Goal: Task Accomplishment & Management: Use online tool/utility

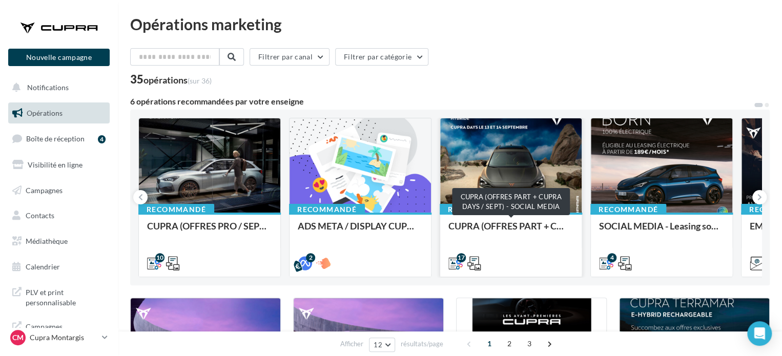
click at [498, 224] on div "CUPRA (OFFRES PART + CUPRA DAYS / SEPT) - SOCIAL MEDIA" at bounding box center [511, 231] width 125 height 21
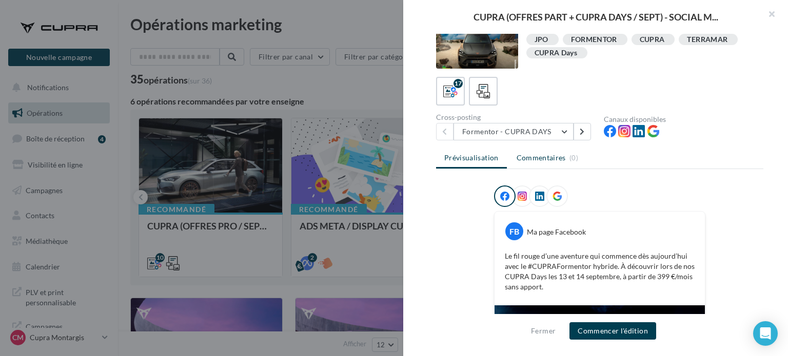
scroll to position [18, 0]
click at [520, 133] on button "Formentor - CUPRA DAYS" at bounding box center [513, 132] width 120 height 17
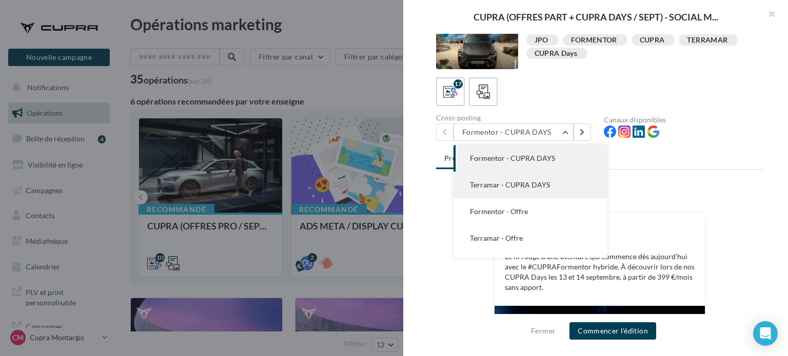
click at [522, 183] on span "Terramar - CUPRA DAYS" at bounding box center [510, 184] width 80 height 9
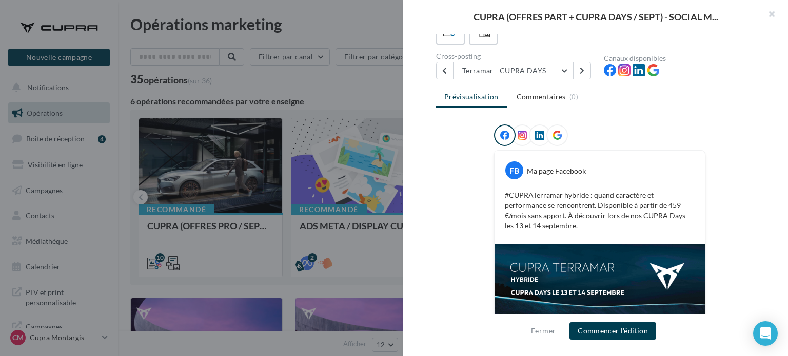
scroll to position [69, 0]
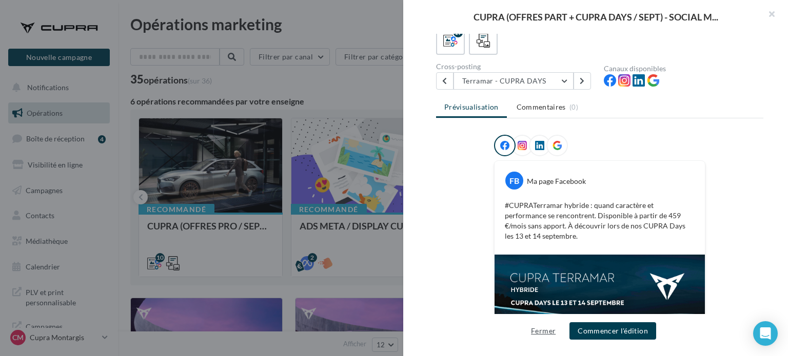
click at [534, 335] on button "Fermer" at bounding box center [543, 331] width 33 height 12
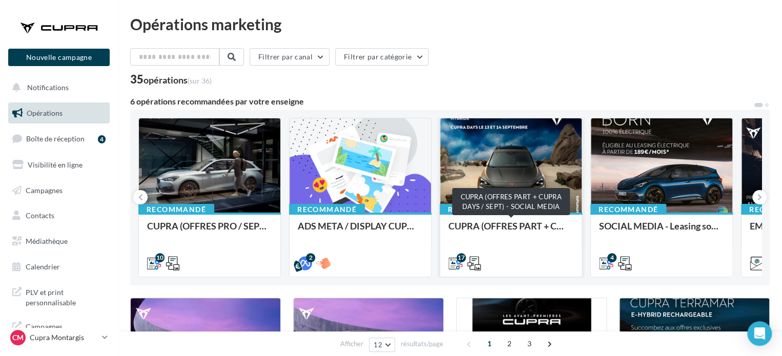
click at [511, 224] on div "CUPRA (OFFRES PART + CUPRA DAYS / SEPT) - SOCIAL MEDIA" at bounding box center [511, 231] width 125 height 21
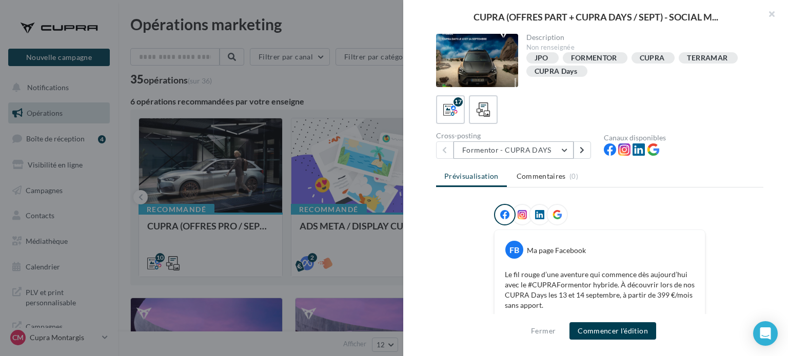
click at [545, 149] on button "Formentor - CUPRA DAYS" at bounding box center [513, 150] width 120 height 17
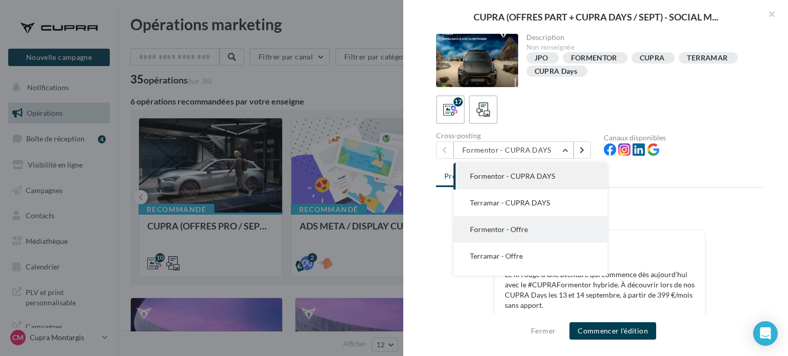
click at [527, 231] on button "Formentor - Offre" at bounding box center [530, 229] width 154 height 27
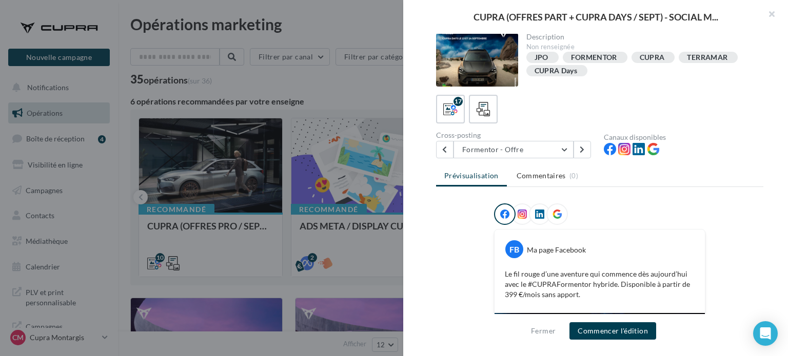
scroll to position [0, 0]
click at [542, 326] on button "Fermer" at bounding box center [543, 331] width 33 height 12
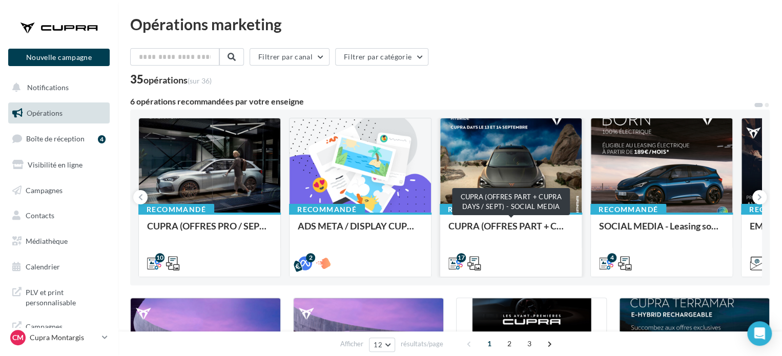
click at [528, 227] on div "CUPRA (OFFRES PART + CUPRA DAYS / SEPT) - SOCIAL MEDIA" at bounding box center [511, 231] width 125 height 21
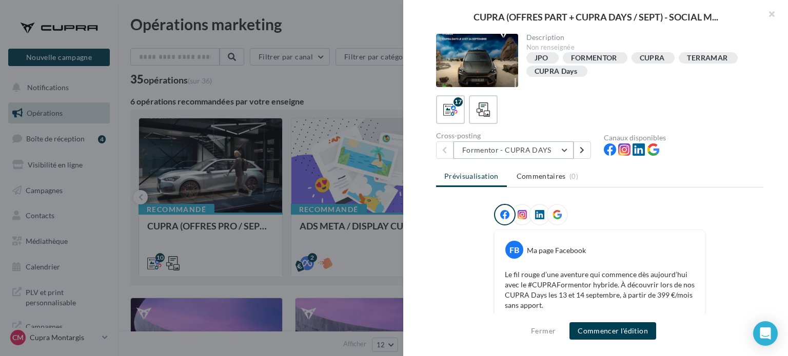
click at [539, 156] on button "Formentor - CUPRA DAYS" at bounding box center [513, 150] width 120 height 17
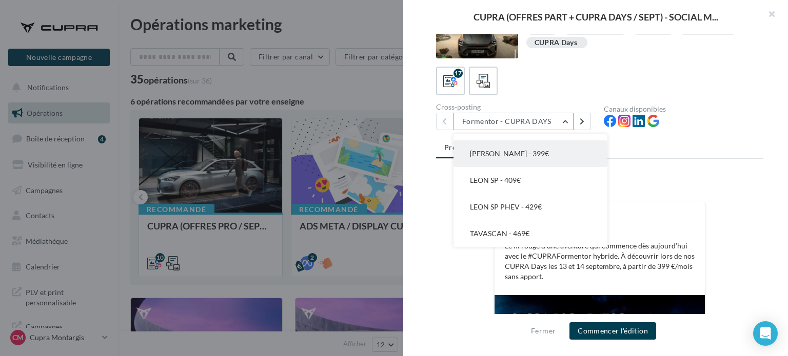
scroll to position [51, 0]
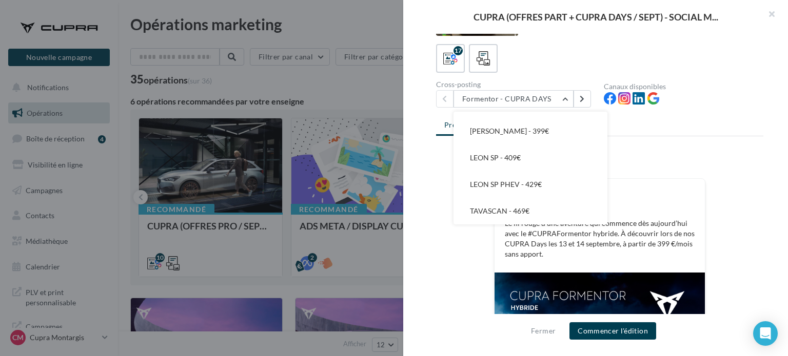
click at [715, 167] on div at bounding box center [599, 166] width 327 height 26
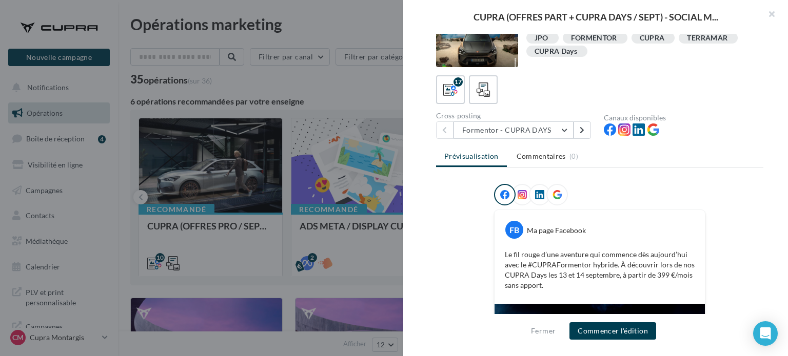
scroll to position [0, 0]
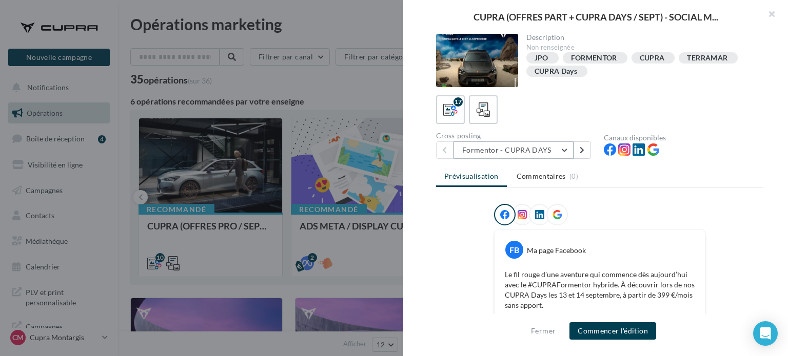
click at [566, 154] on button "Formentor - CUPRA DAYS" at bounding box center [513, 150] width 120 height 17
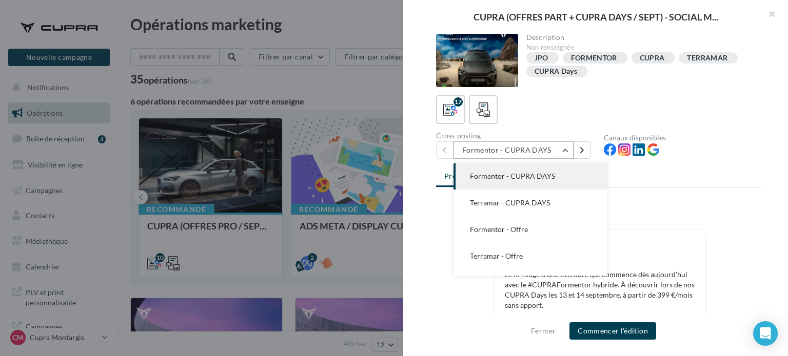
click at [566, 154] on button "Formentor - CUPRA DAYS" at bounding box center [513, 150] width 120 height 17
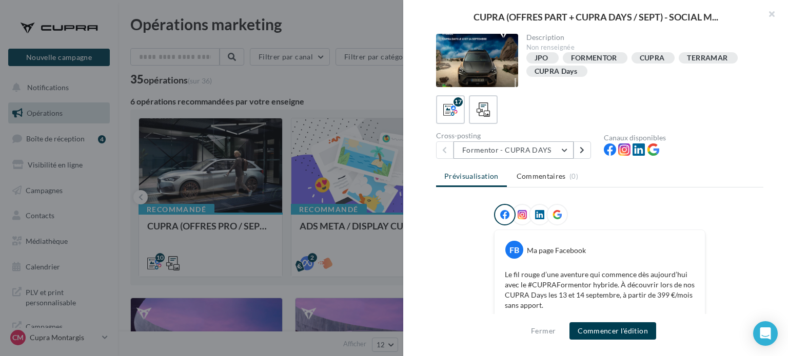
click at [535, 149] on button "Formentor - CUPRA DAYS" at bounding box center [513, 150] width 120 height 17
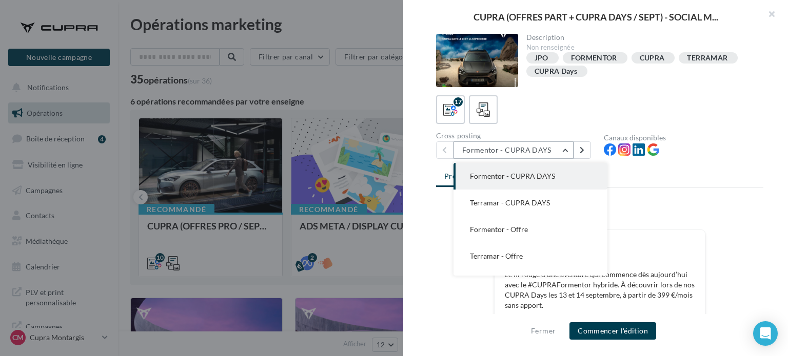
click at [535, 149] on button "Formentor - CUPRA DAYS" at bounding box center [513, 150] width 120 height 17
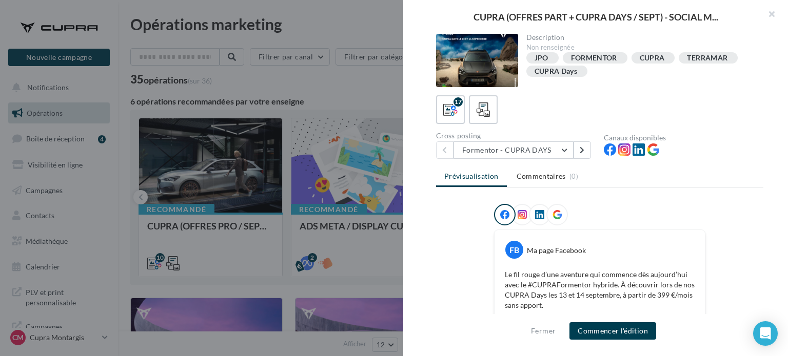
click at [595, 129] on div "17 Cross-posting Formentor - CUPRA DAYS Formentor - CUPRA DAYS Terramar - CUPRA…" at bounding box center [599, 127] width 327 height 64
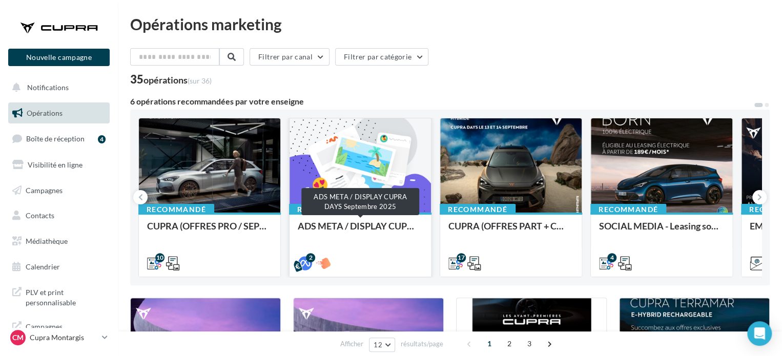
click at [369, 227] on div "ADS META / DISPLAY CUPRA DAYS Septembre 2025" at bounding box center [360, 231] width 125 height 21
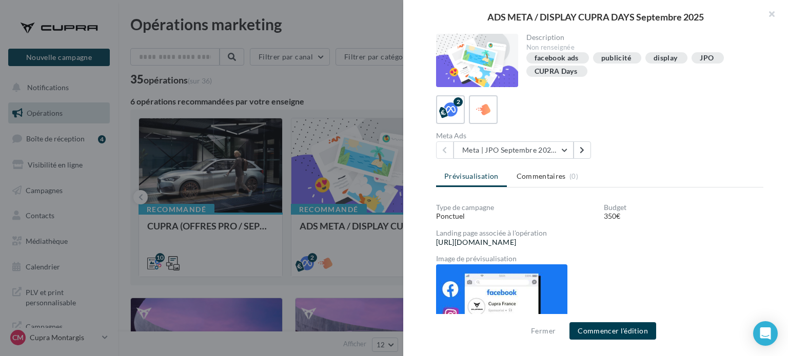
scroll to position [55, 0]
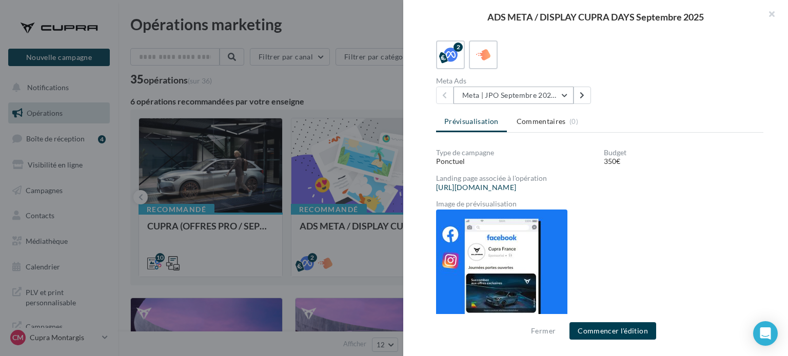
click at [567, 91] on button "Meta | JPO Septembre 2025 | Drive to store" at bounding box center [513, 95] width 120 height 17
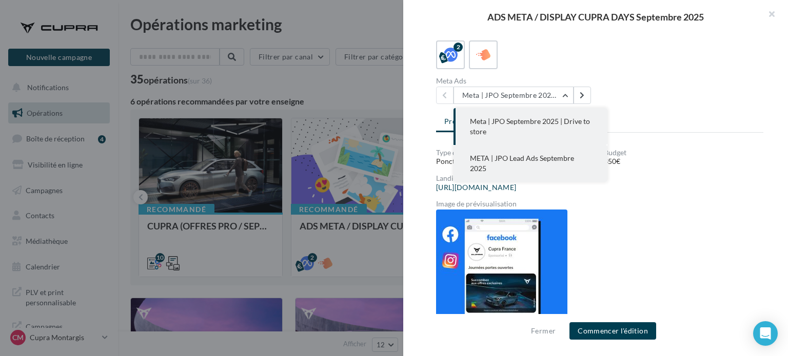
click at [534, 156] on span "META | JPO Lead Ads Septembre 2025" at bounding box center [522, 163] width 104 height 19
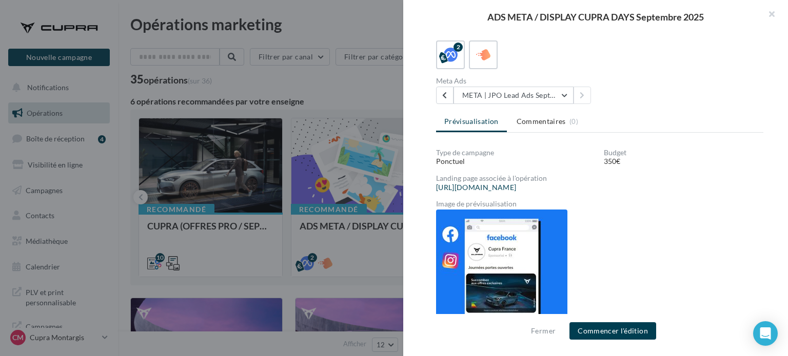
scroll to position [29, 0]
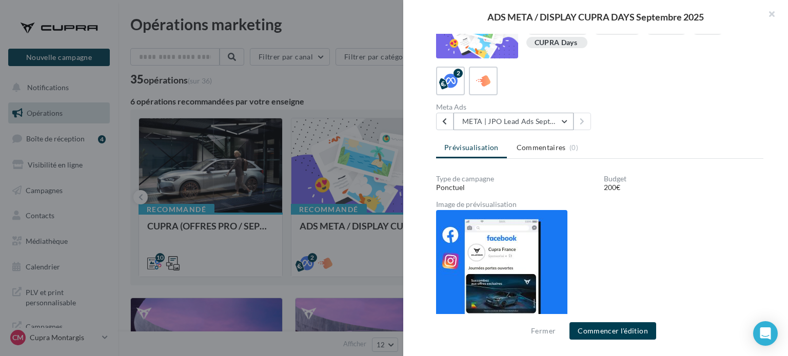
click at [548, 119] on button "META | JPO Lead Ads Septembre 2025" at bounding box center [513, 121] width 120 height 17
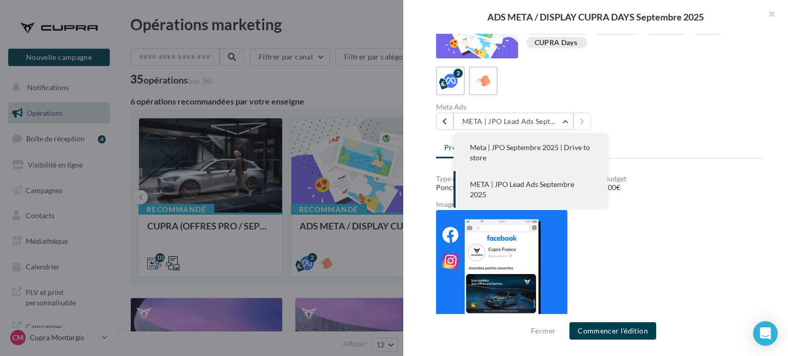
click at [535, 144] on span "Meta | JPO Septembre 2025 | Drive to store" at bounding box center [530, 152] width 120 height 19
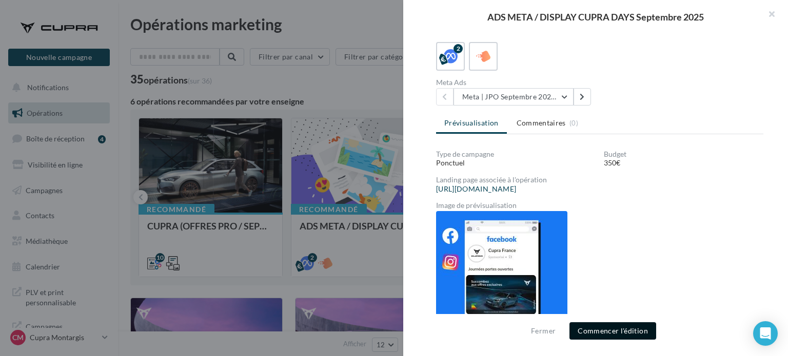
scroll to position [55, 0]
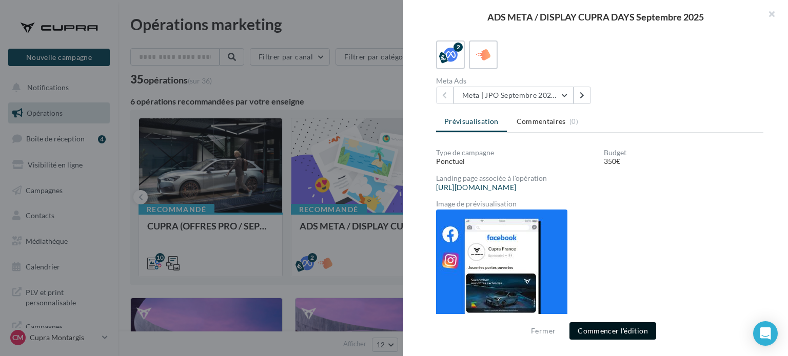
click at [623, 328] on button "Commencer l'édition" at bounding box center [612, 331] width 87 height 17
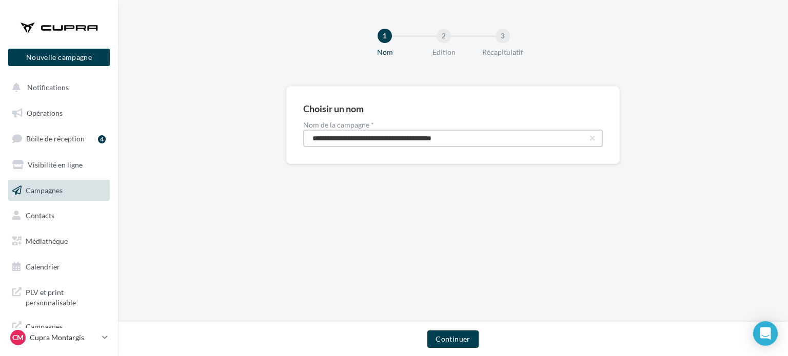
drag, startPoint x: 328, startPoint y: 132, endPoint x: 505, endPoint y: 141, distance: 177.7
click at [505, 141] on input "**********" at bounding box center [452, 138] width 299 height 17
click at [507, 143] on input "**********" at bounding box center [452, 138] width 299 height 17
click at [461, 339] on button "Continuer" at bounding box center [452, 339] width 51 height 17
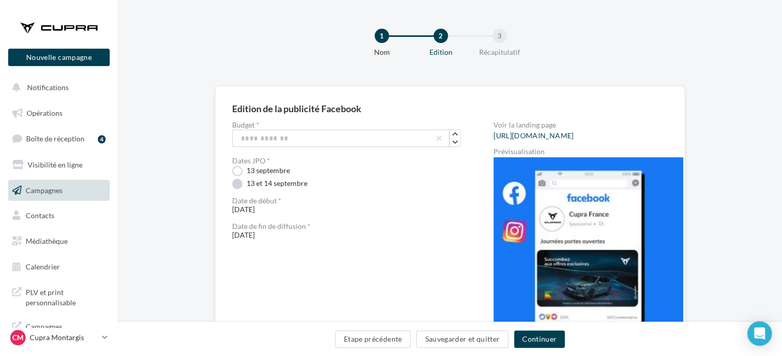
click at [234, 184] on label "13 et 14 septembre" at bounding box center [269, 184] width 75 height 10
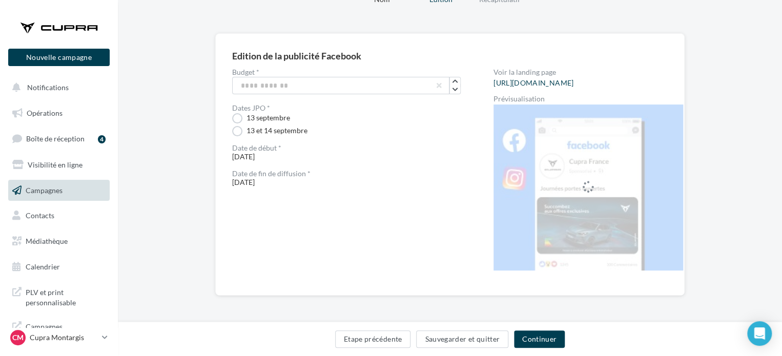
scroll to position [58, 0]
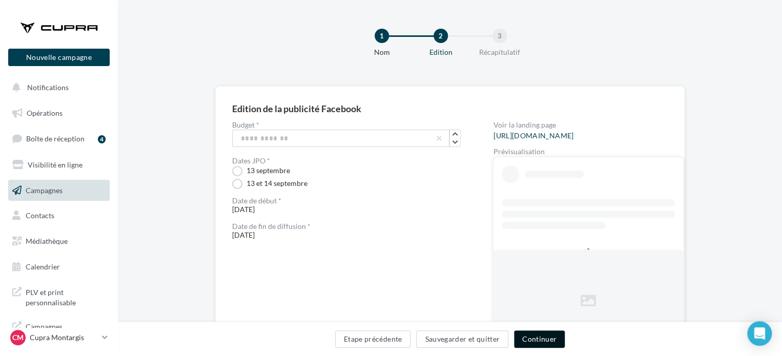
click at [541, 341] on button "Continuer" at bounding box center [539, 339] width 51 height 17
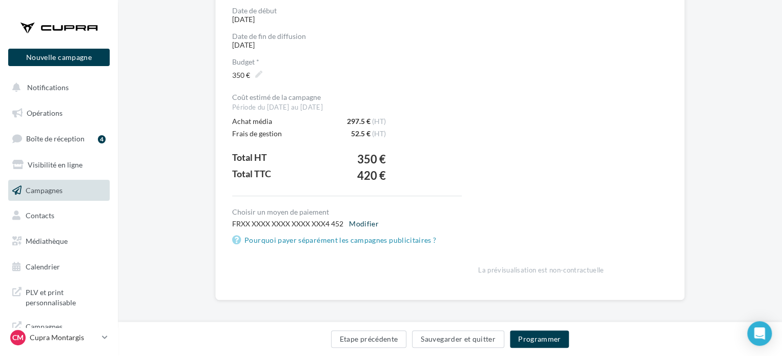
scroll to position [152, 0]
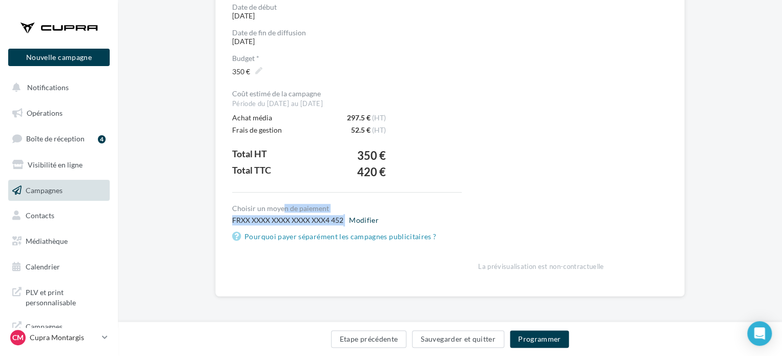
drag, startPoint x: 256, startPoint y: 207, endPoint x: 344, endPoint y: 211, distance: 87.8
click at [344, 211] on div "Choisir un moyen de paiement FRXX XXXX XXXX XXXX XXX4 452 Modifier Pourquoi pay…" at bounding box center [347, 224] width 230 height 38
click at [425, 218] on div "FRXX XXXX XXXX XXXX XXX4 452 Modifier" at bounding box center [347, 220] width 230 height 12
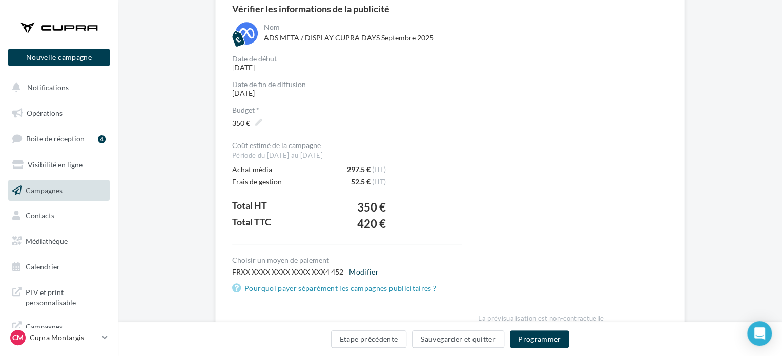
scroll to position [103, 0]
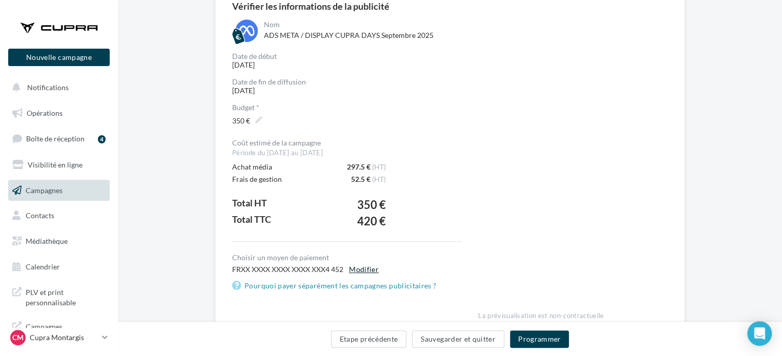
click at [373, 273] on button "Modifier" at bounding box center [364, 270] width 38 height 12
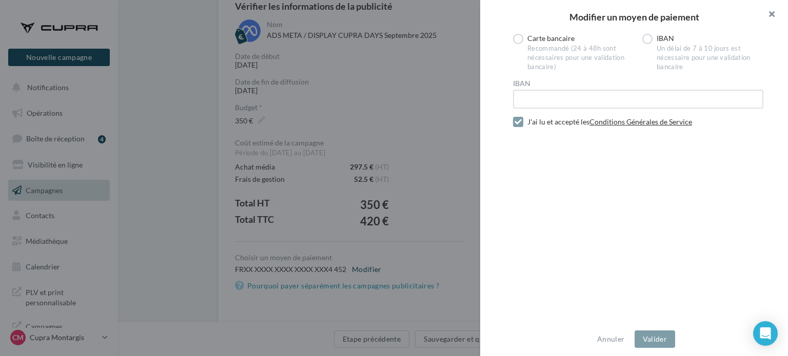
click at [774, 13] on button "button" at bounding box center [767, 15] width 41 height 31
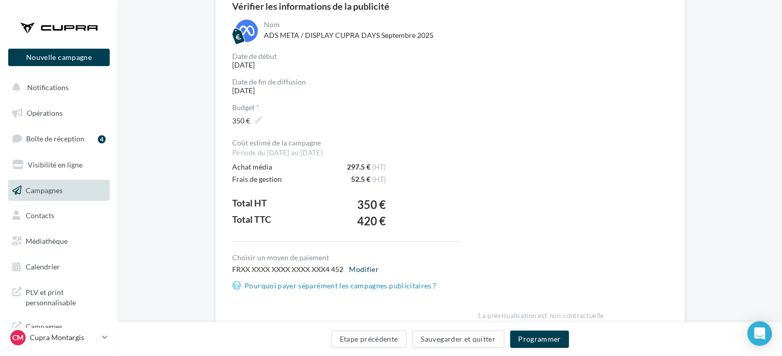
drag, startPoint x: 361, startPoint y: 204, endPoint x: 390, endPoint y: 203, distance: 28.2
click at [390, 203] on div "Coût estimé de la campagne Période du 08/09/2025 au 14/09/2025 Achat média 297.…" at bounding box center [347, 190] width 230 height 103
click at [414, 207] on div "Coût estimé de la campagne Période du 08/09/2025 au 14/09/2025 Achat média 297.…" at bounding box center [347, 190] width 230 height 103
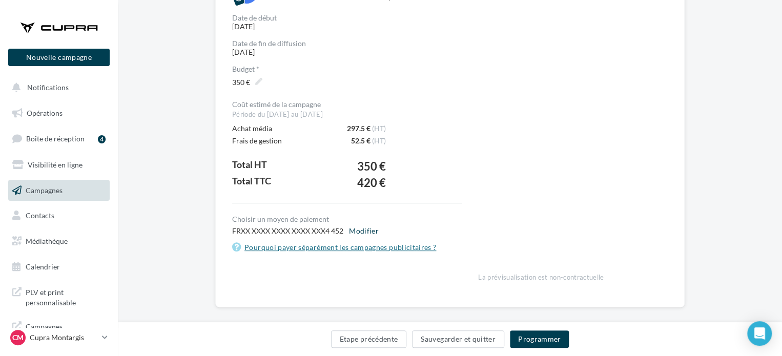
scroll to position [152, 0]
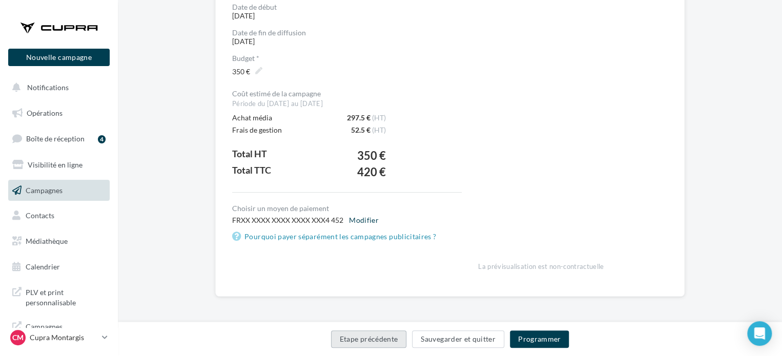
click at [390, 338] on button "Etape précédente" at bounding box center [369, 339] width 76 height 17
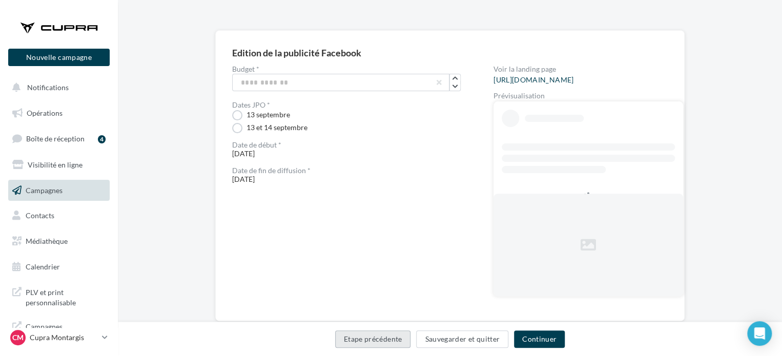
scroll to position [87, 0]
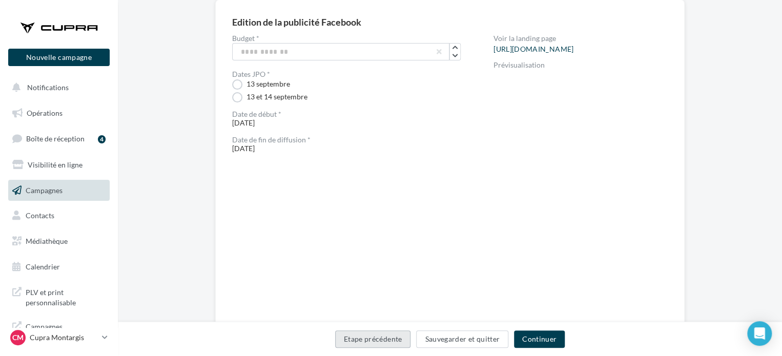
click at [360, 339] on button "Etape précédente" at bounding box center [373, 339] width 76 height 17
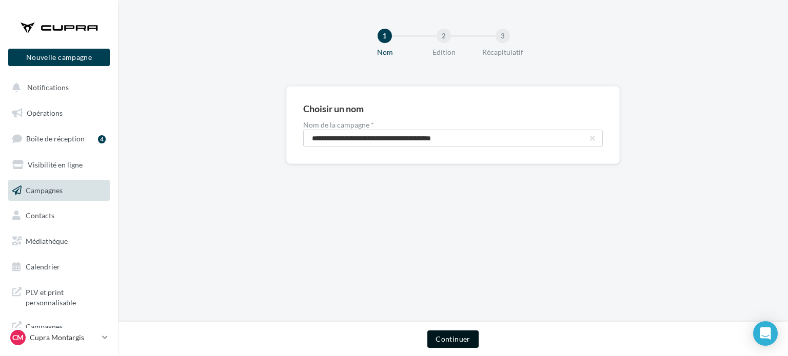
drag, startPoint x: 449, startPoint y: 336, endPoint x: 442, endPoint y: 331, distance: 8.5
click at [449, 335] on button "Continuer" at bounding box center [452, 339] width 51 height 17
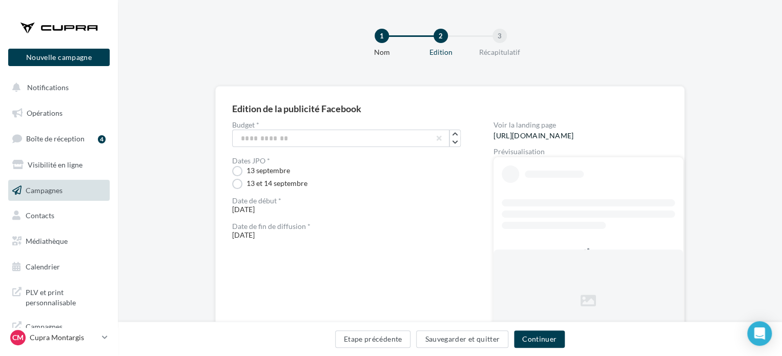
click at [546, 137] on link "https://form-cupra-france.fr/544/cupra-montargis-45200" at bounding box center [534, 136] width 80 height 8
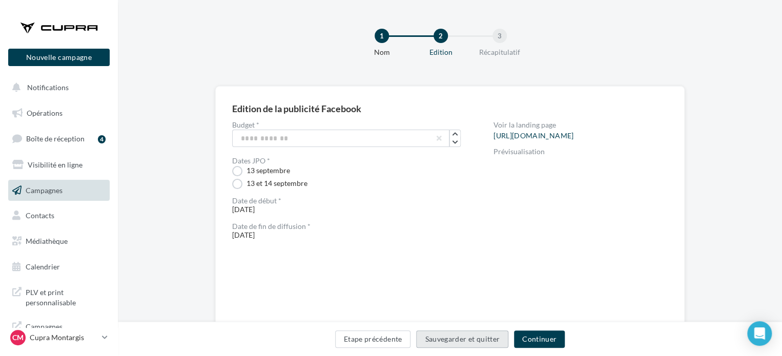
click at [443, 343] on button "Sauvegarder et quitter" at bounding box center [462, 339] width 92 height 17
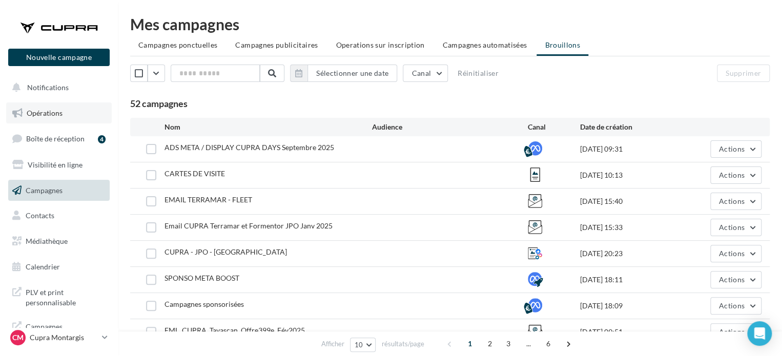
click at [44, 114] on span "Opérations" at bounding box center [45, 113] width 36 height 9
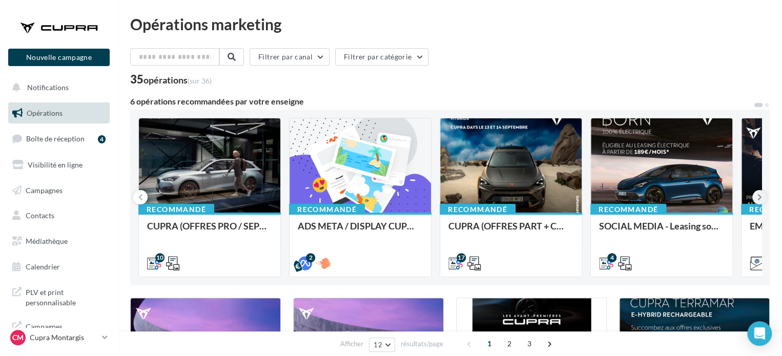
click at [762, 199] on button at bounding box center [760, 197] width 14 height 14
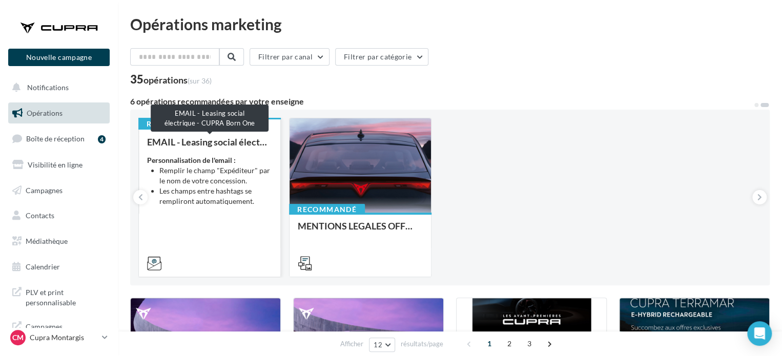
click at [215, 145] on div "EMAIL - Leasing social électrique - CUPRA Born One" at bounding box center [209, 142] width 125 height 10
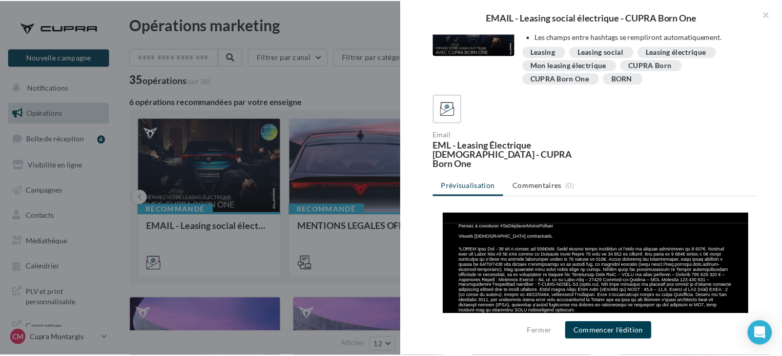
scroll to position [615, 0]
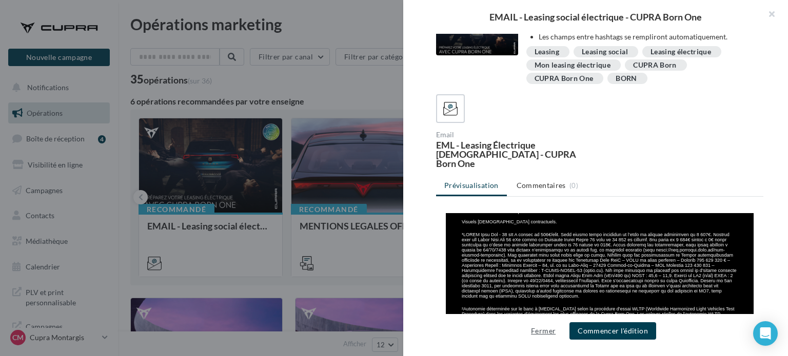
click at [549, 331] on button "Fermer" at bounding box center [543, 331] width 33 height 12
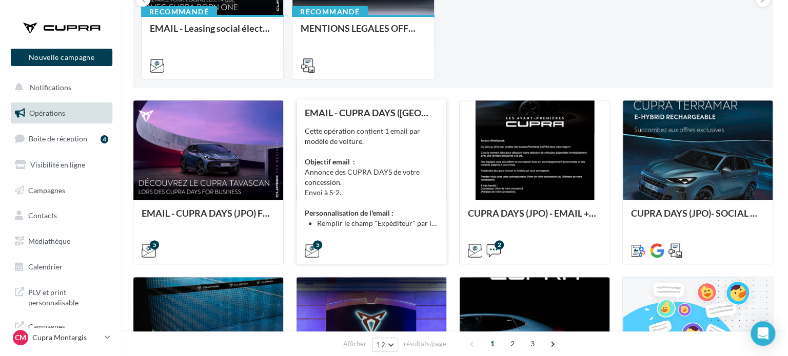
scroll to position [205, 0]
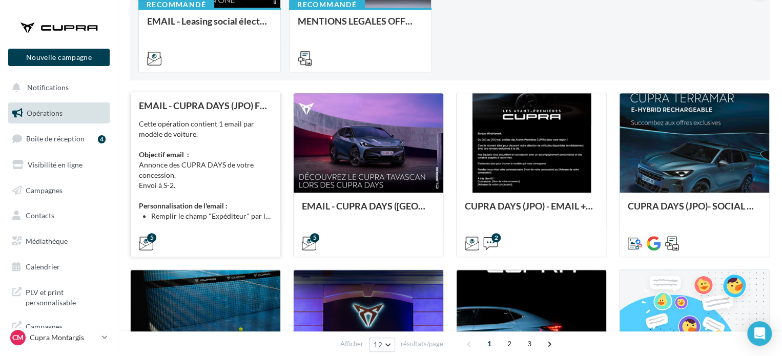
click at [178, 140] on div "Cette opération contient 1 email par modèle de voiture. Objectif email : Annonc…" at bounding box center [205, 170] width 133 height 103
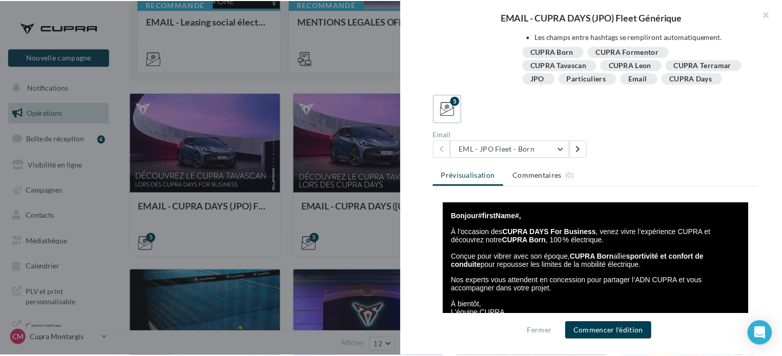
scroll to position [198, 0]
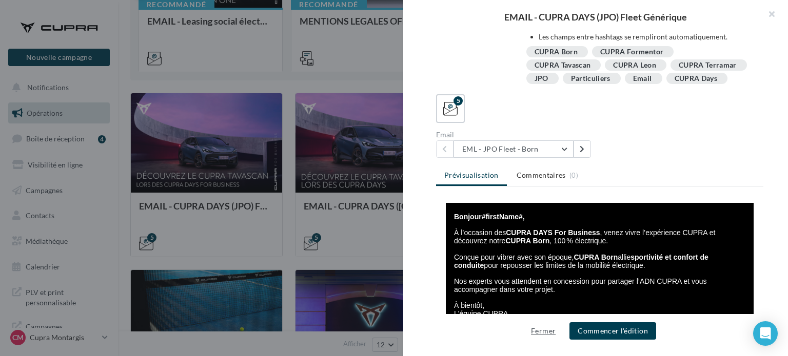
click at [539, 329] on button "Fermer" at bounding box center [543, 331] width 33 height 12
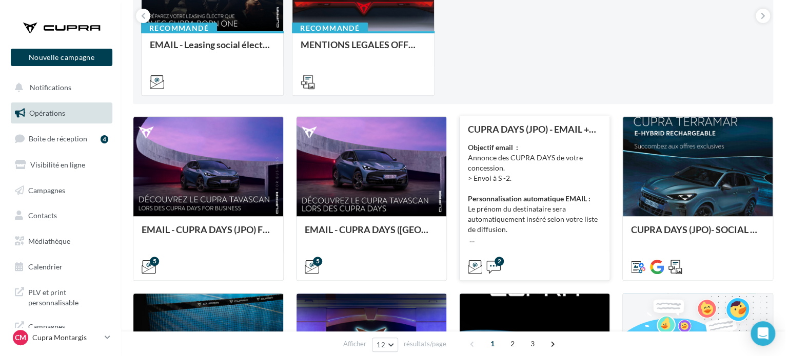
scroll to position [205, 0]
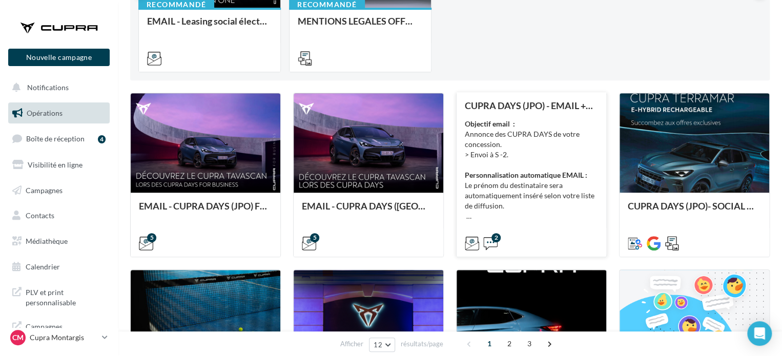
click at [517, 176] on strong "Personnalisation automatique EMAIL :" at bounding box center [526, 175] width 123 height 9
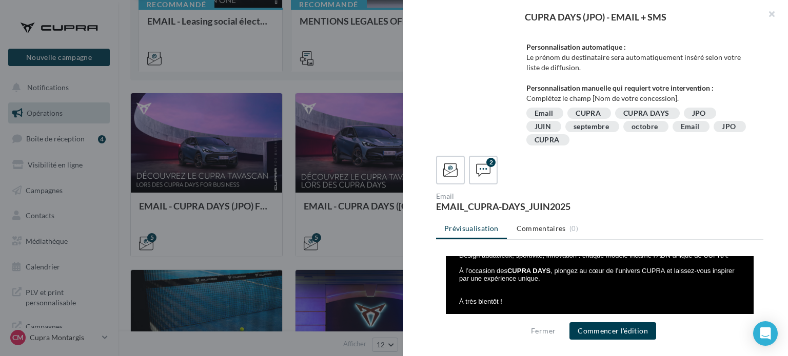
scroll to position [103, 0]
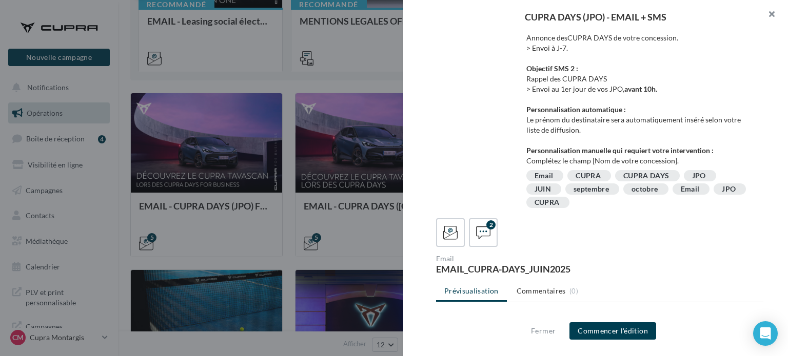
click at [772, 9] on button "button" at bounding box center [767, 15] width 41 height 31
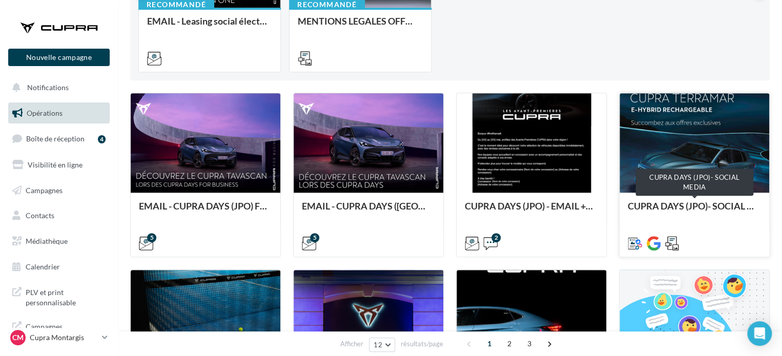
click at [679, 204] on div "CUPRA DAYS (JPO)- SOCIAL MEDIA" at bounding box center [694, 211] width 133 height 21
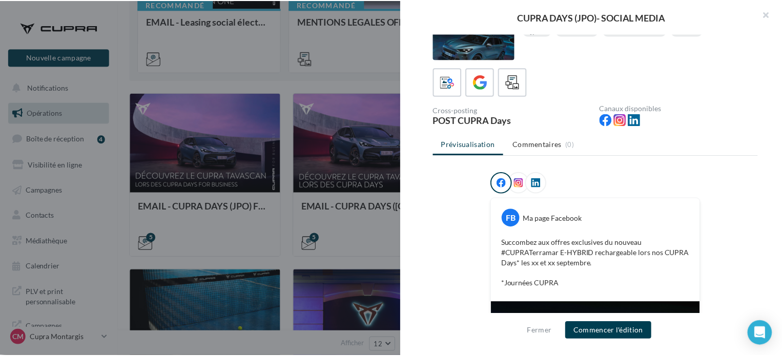
scroll to position [0, 0]
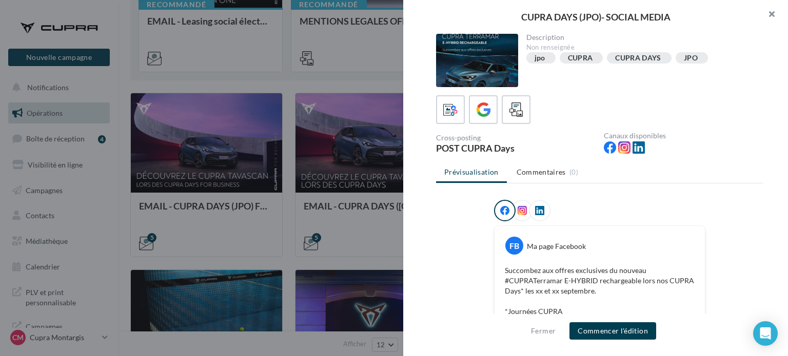
click at [777, 11] on button "button" at bounding box center [767, 15] width 41 height 31
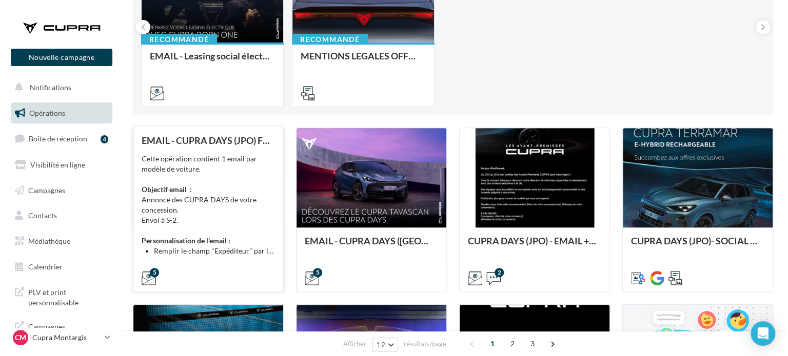
scroll to position [154, 0]
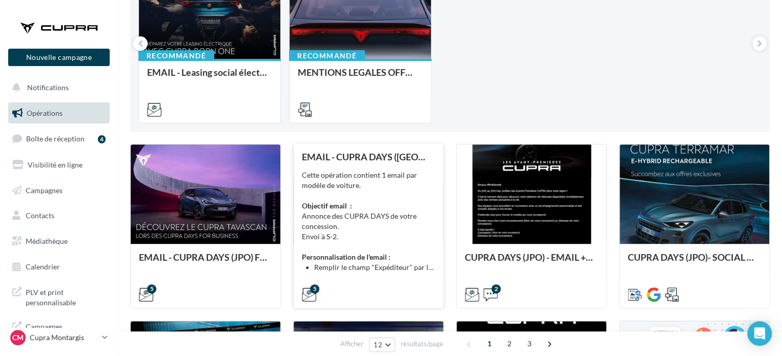
click at [370, 240] on div "Cette opération contient 1 email par modèle de voiture. Objectif email : Annonc…" at bounding box center [368, 221] width 133 height 103
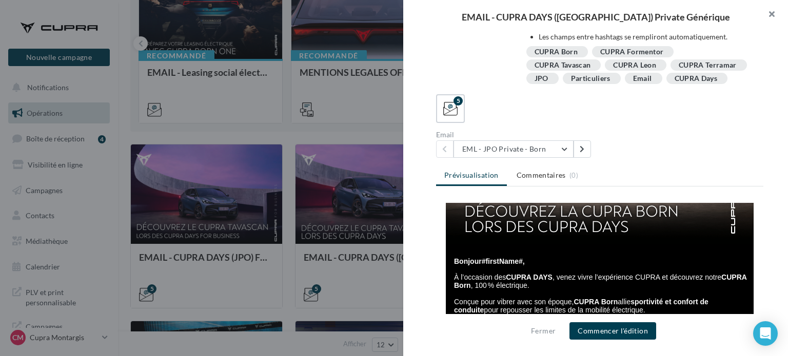
click at [777, 15] on button "button" at bounding box center [767, 15] width 41 height 31
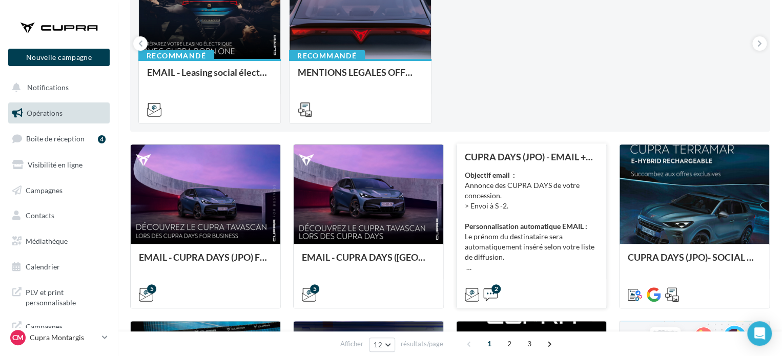
click at [533, 215] on div "Objectif email : Annonce des CUPRA DAYS de votre concession. > Envoi à S -2. Pe…" at bounding box center [531, 221] width 133 height 103
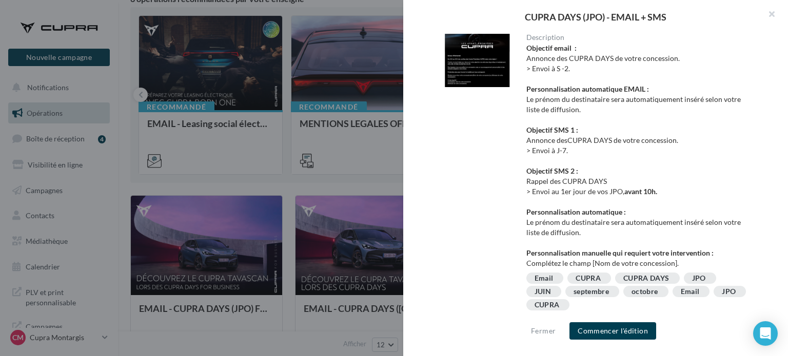
scroll to position [0, 0]
click at [470, 51] on div at bounding box center [477, 60] width 82 height 53
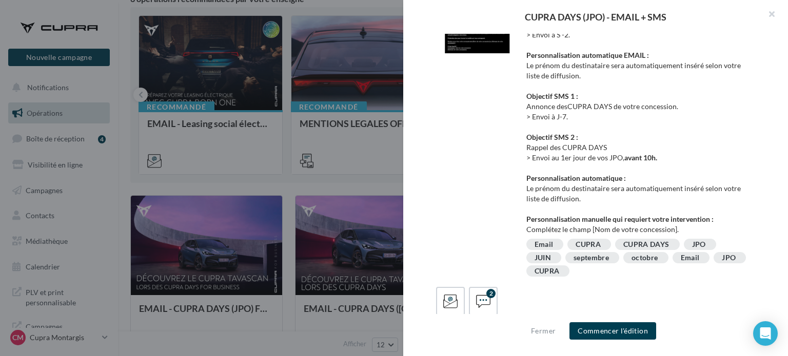
scroll to position [51, 0]
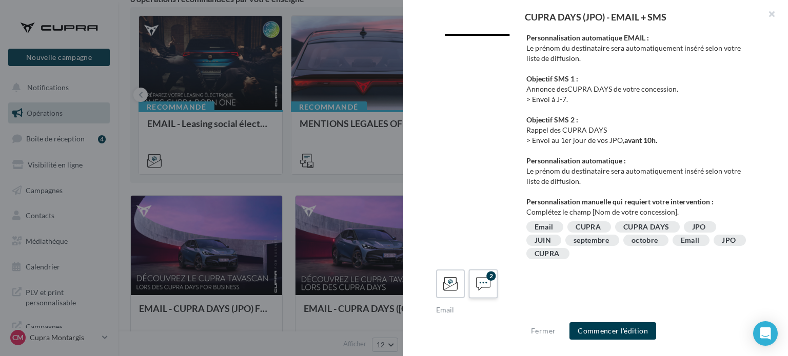
click at [483, 280] on icon at bounding box center [483, 284] width 15 height 15
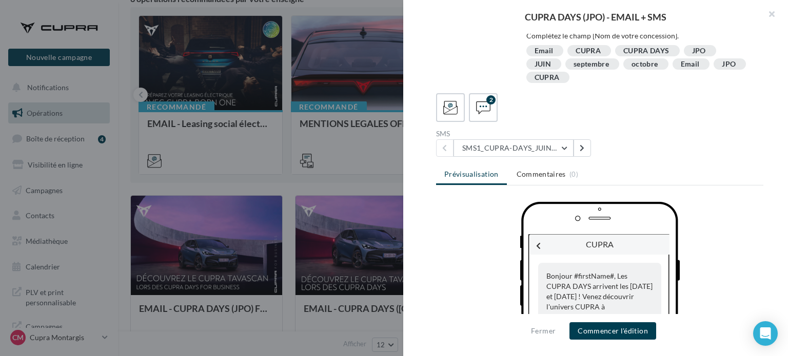
scroll to position [256, 0]
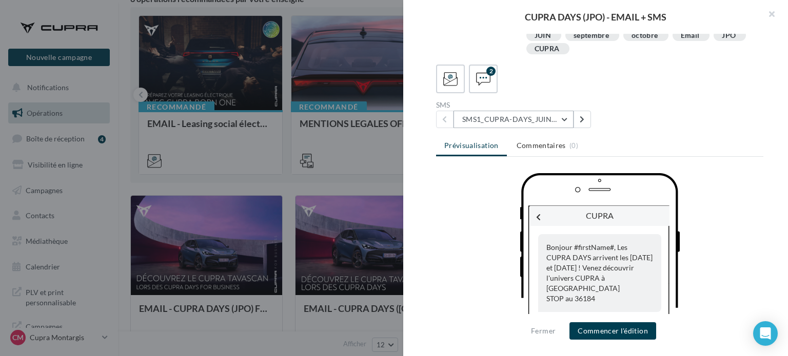
click at [509, 118] on button "SMS1_CUPRA-DAYS_JUIN2025" at bounding box center [513, 119] width 120 height 17
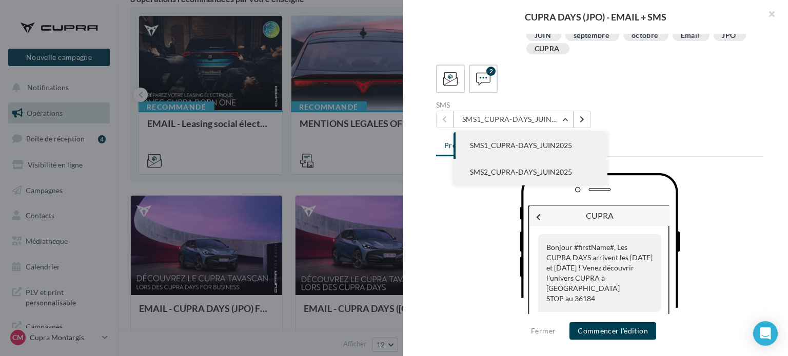
click at [497, 172] on span "SMS2_CUPRA-DAYS_JUIN2025" at bounding box center [521, 172] width 102 height 9
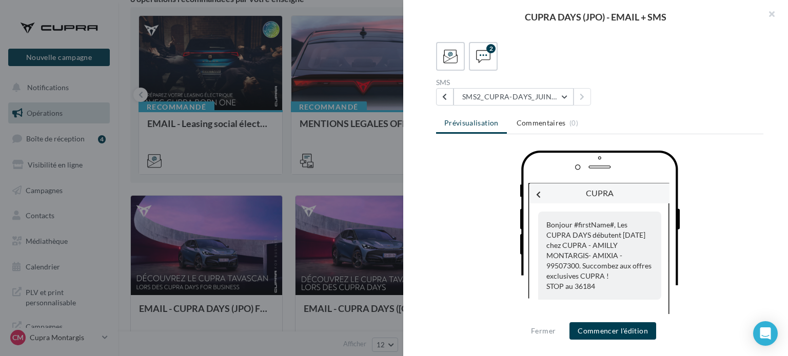
scroll to position [126, 0]
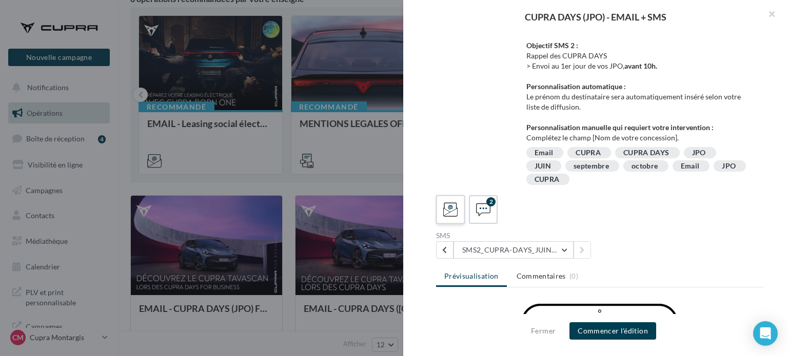
click at [452, 218] on div at bounding box center [450, 209] width 19 height 19
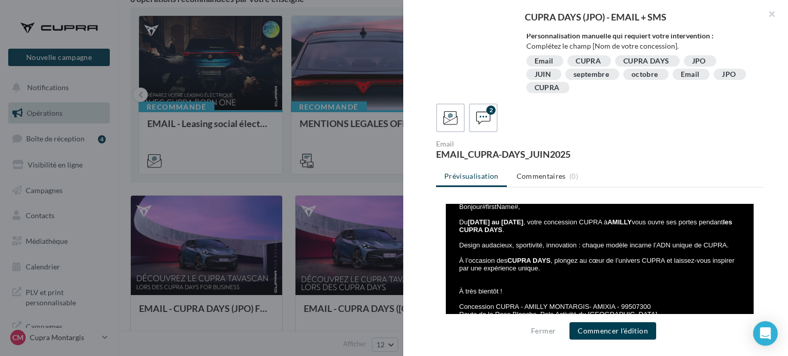
scroll to position [216, 0]
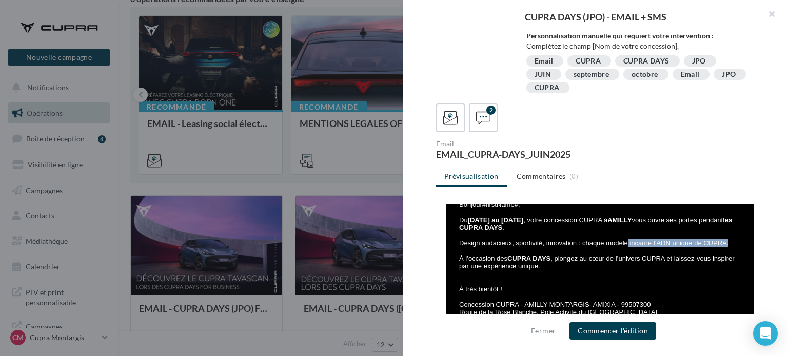
drag, startPoint x: 619, startPoint y: 244, endPoint x: 728, endPoint y: 246, distance: 108.2
click at [728, 246] on p "Design audacieux, sportivité, innovation : chaque modèle incarne l’ADN unique d…" at bounding box center [601, 246] width 284 height 15
click at [499, 273] on p at bounding box center [601, 274] width 284 height 8
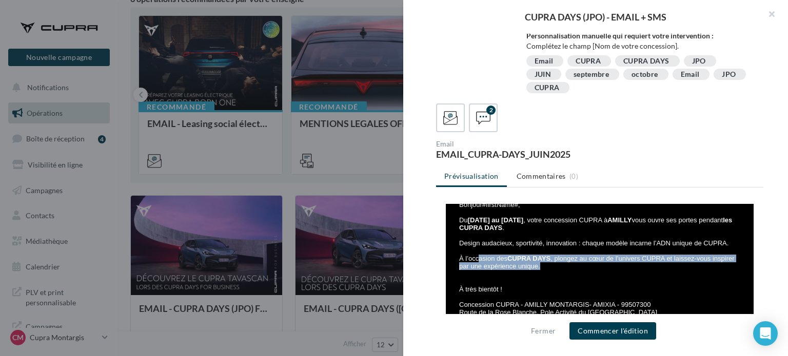
drag, startPoint x: 470, startPoint y: 259, endPoint x: 665, endPoint y: 268, distance: 195.0
click at [665, 268] on p "À l’occasion des CUPRA DAYS , plongez au cœur de l’univers CUPRA et laissez-vou…" at bounding box center [601, 262] width 284 height 15
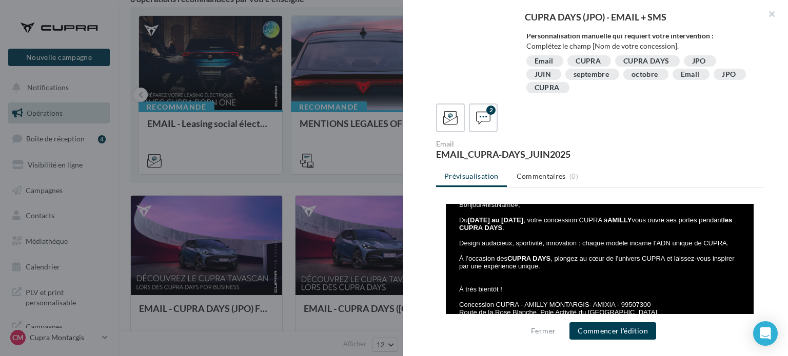
click at [652, 278] on p at bounding box center [601, 274] width 284 height 8
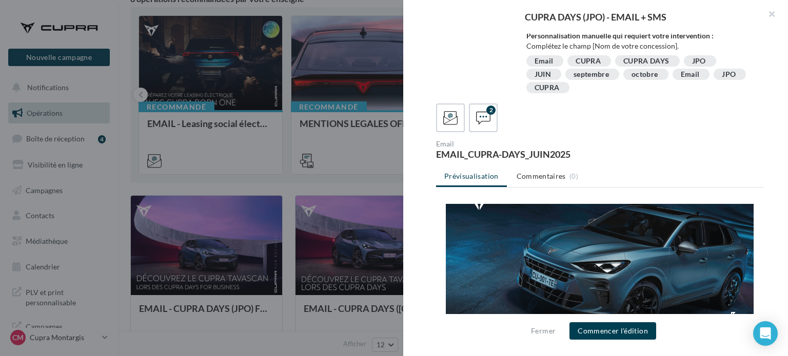
scroll to position [11, 0]
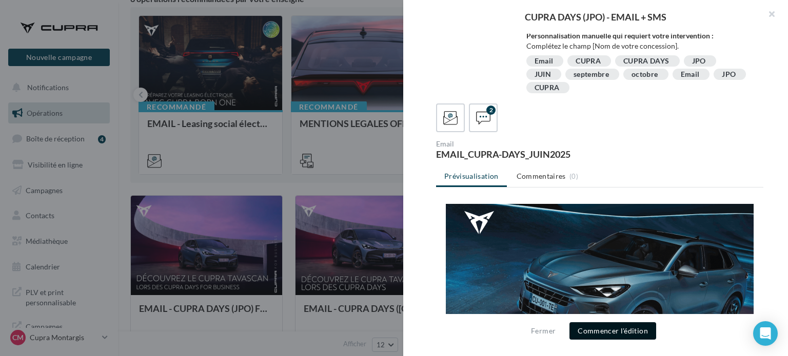
drag, startPoint x: 122, startPoint y: 56, endPoint x: 610, endPoint y: 335, distance: 562.7
click at [610, 335] on button "Commencer l'édition" at bounding box center [612, 331] width 87 height 17
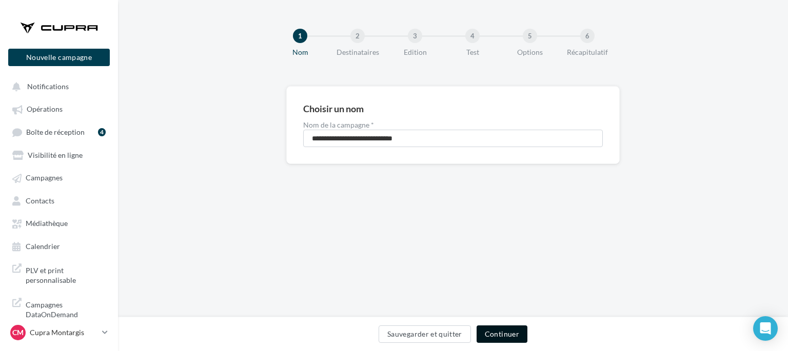
click at [501, 340] on button "Continuer" at bounding box center [501, 334] width 51 height 17
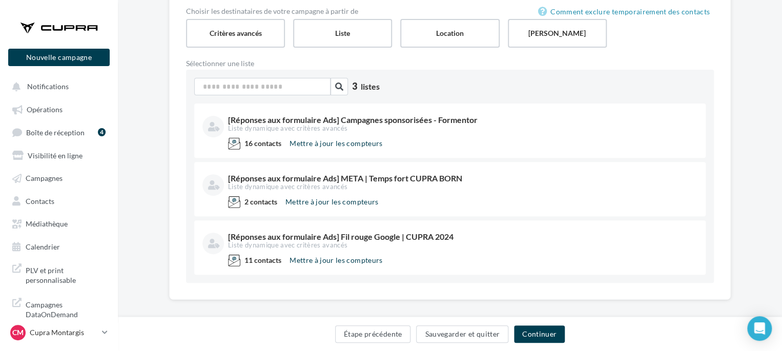
scroll to position [121, 0]
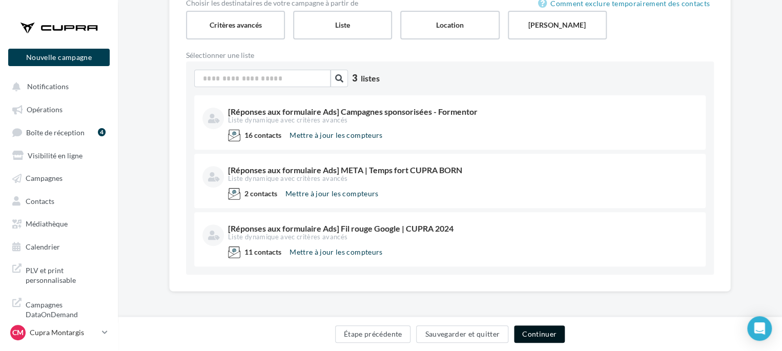
click at [546, 340] on button "Continuer" at bounding box center [539, 334] width 51 height 17
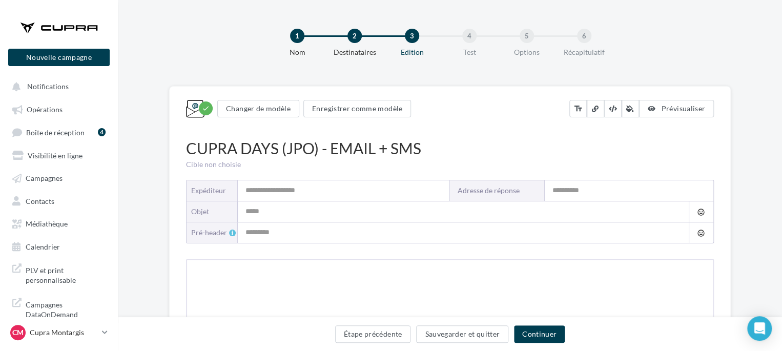
type input "**********"
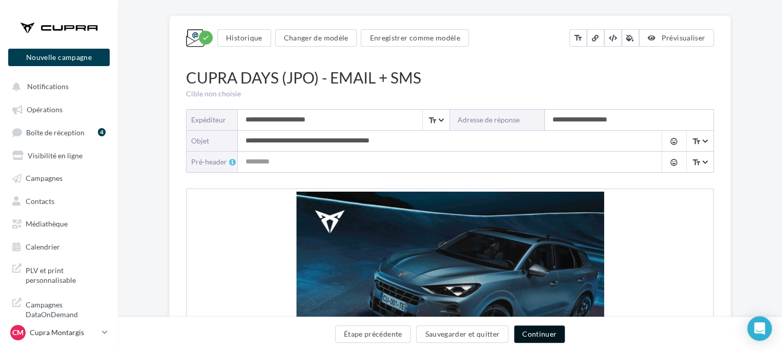
click at [551, 332] on button "Continuer" at bounding box center [539, 334] width 51 height 17
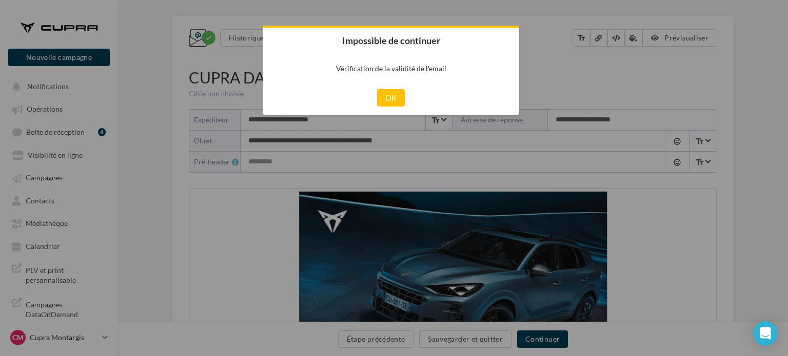
drag, startPoint x: 392, startPoint y: 94, endPoint x: 409, endPoint y: 108, distance: 21.9
click at [392, 96] on button "OK" at bounding box center [391, 97] width 28 height 17
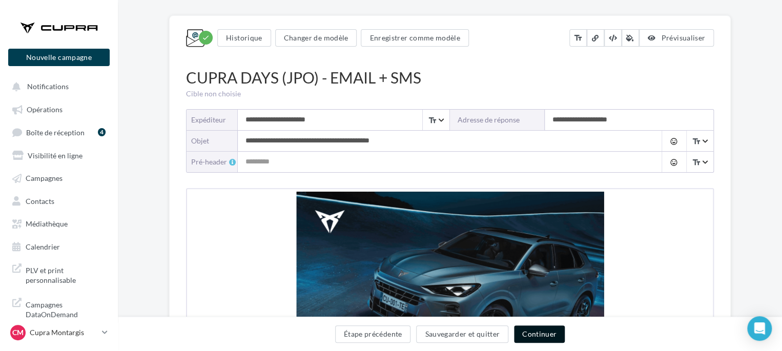
click at [542, 337] on button "Continuer" at bounding box center [539, 334] width 51 height 17
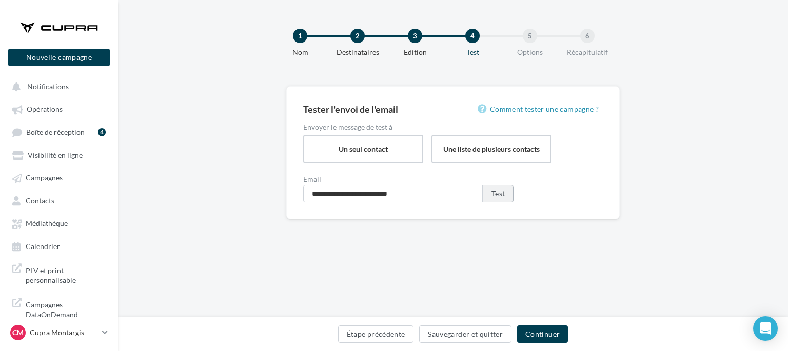
click at [499, 191] on button "Test" at bounding box center [498, 193] width 31 height 17
click at [391, 328] on button "Étape précédente" at bounding box center [376, 334] width 76 height 17
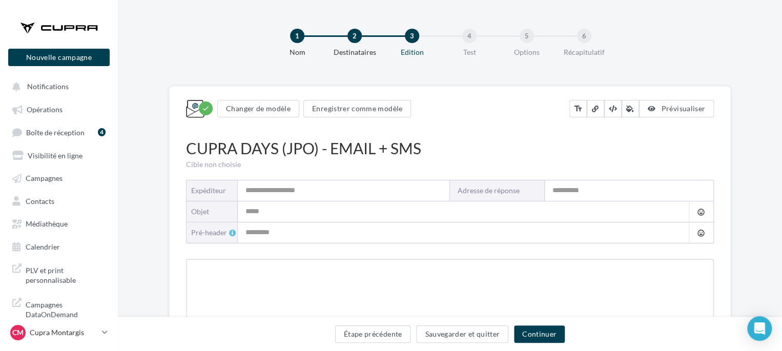
type input "**********"
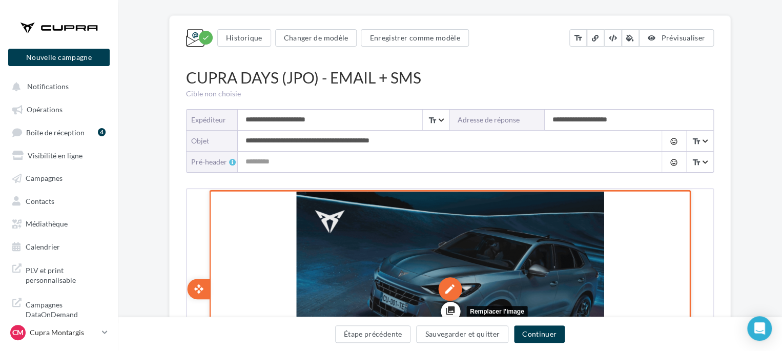
click at [445, 283] on div "edit" at bounding box center [449, 288] width 24 height 24
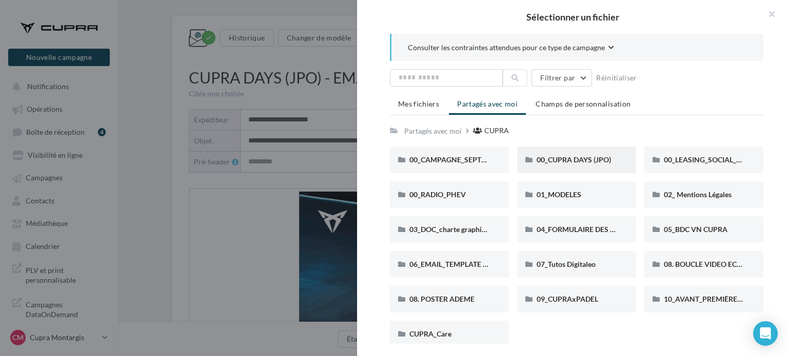
click at [582, 166] on div "00_CUPRA DAYS (JPO)" at bounding box center [576, 160] width 119 height 27
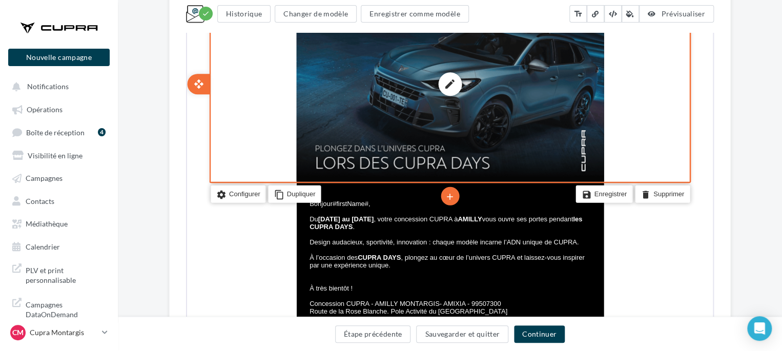
scroll to position [225, 0]
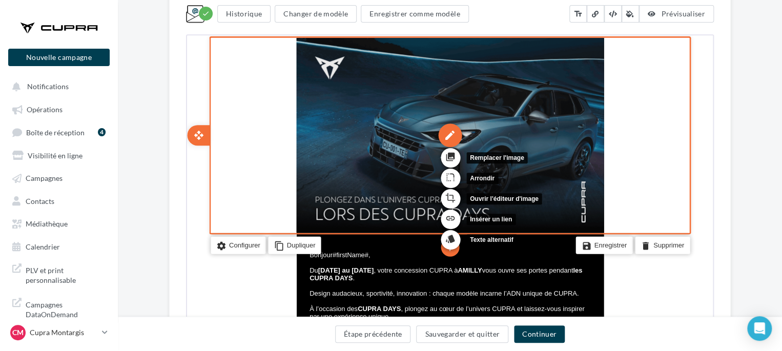
click at [454, 124] on div "edit" at bounding box center [449, 134] width 24 height 24
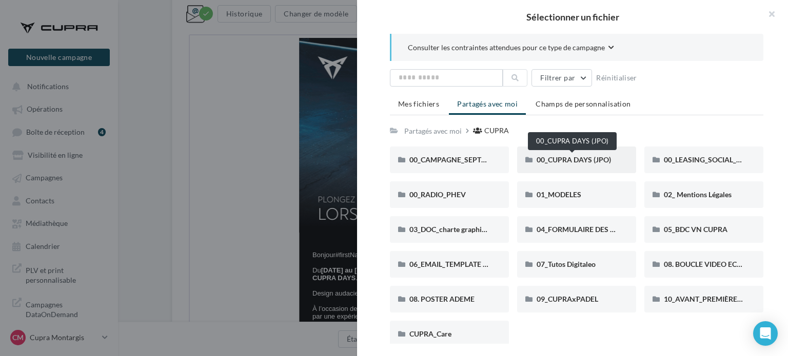
click at [577, 160] on span "00_CUPRA DAYS (JPO)" at bounding box center [573, 159] width 74 height 9
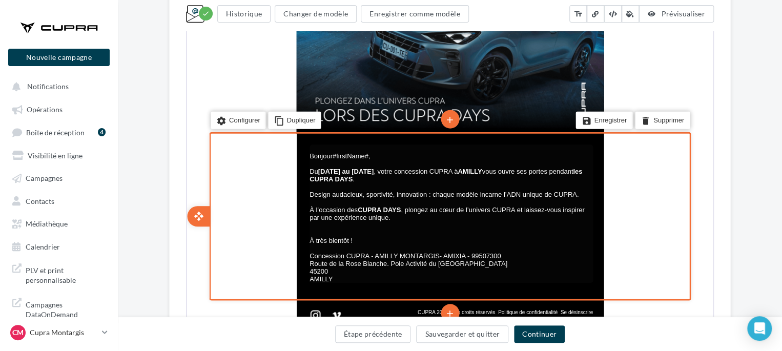
scroll to position [327, 0]
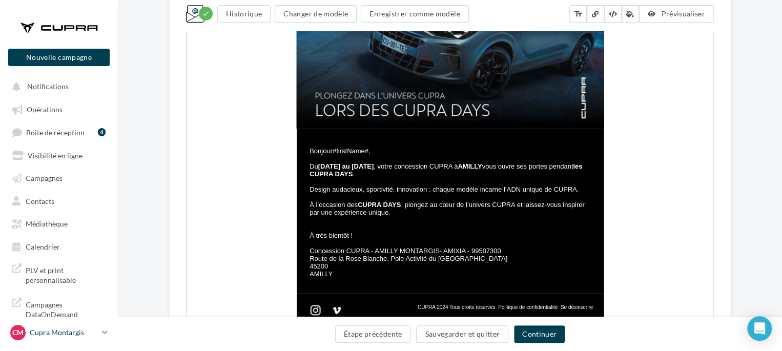
click at [58, 338] on p "Cupra Montargis" at bounding box center [64, 333] width 68 height 10
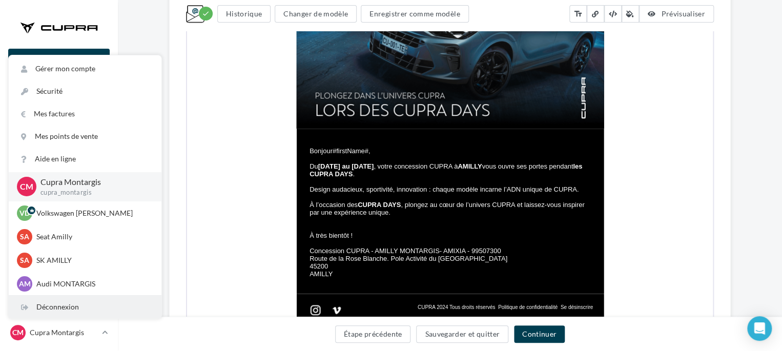
click at [72, 316] on div "Déconnexion" at bounding box center [85, 307] width 153 height 23
